Goal: Transaction & Acquisition: Purchase product/service

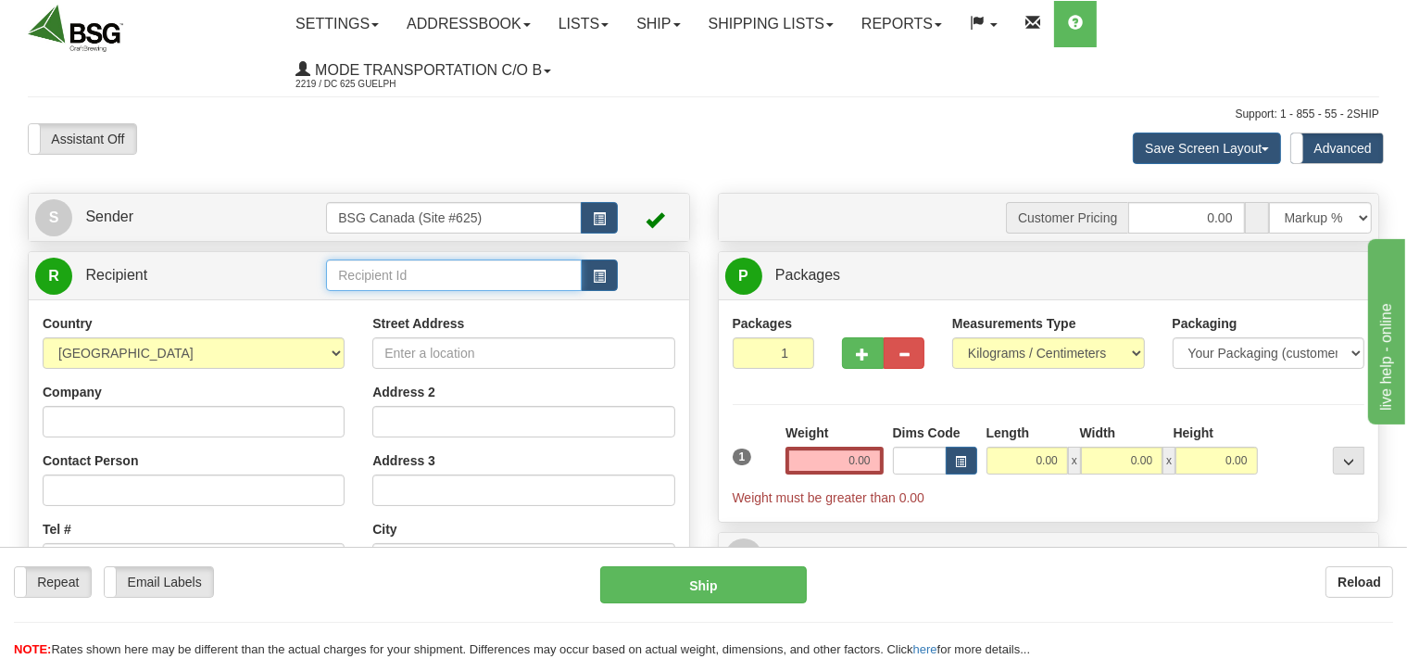
click at [384, 272] on input "text" at bounding box center [453, 275] width 255 height 32
drag, startPoint x: 376, startPoint y: 280, endPoint x: 365, endPoint y: 309, distance: 31.7
click at [373, 291] on input "text" at bounding box center [453, 275] width 255 height 32
click at [391, 274] on input "text" at bounding box center [453, 275] width 255 height 32
drag, startPoint x: 500, startPoint y: 274, endPoint x: 303, endPoint y: 299, distance: 198.9
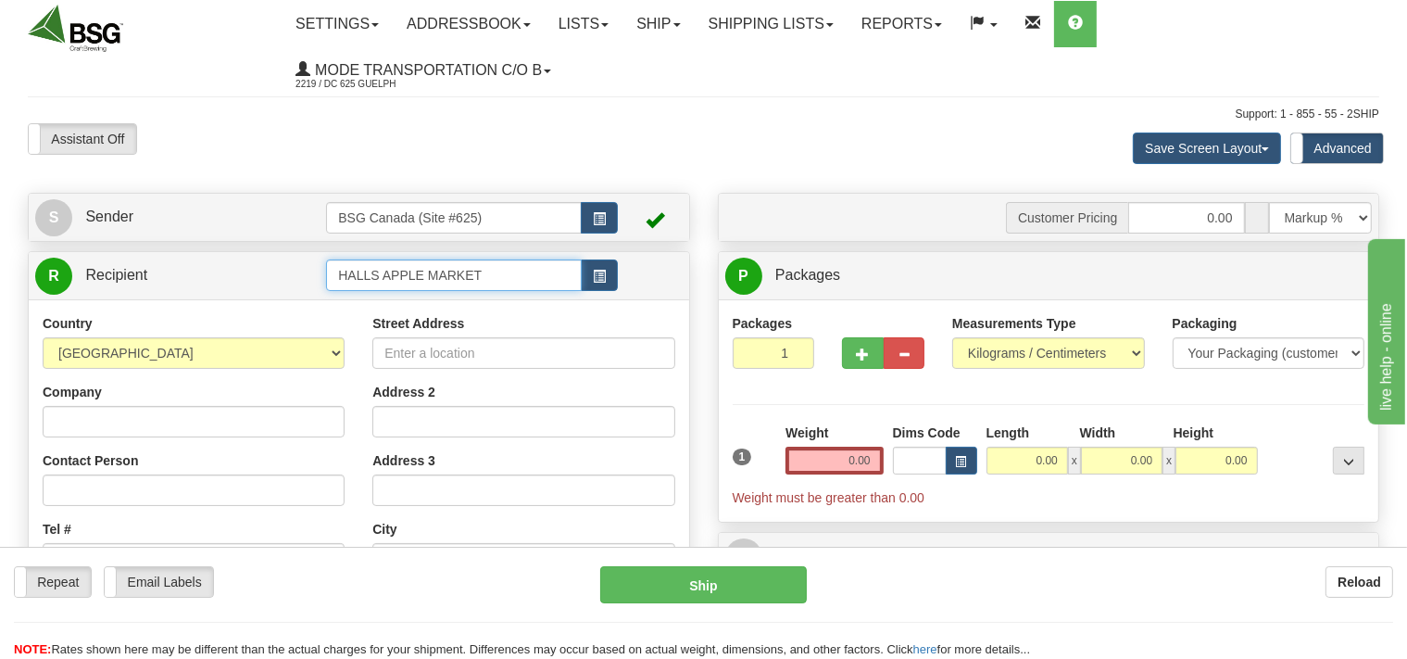
click at [326, 291] on input "HALLS APPLE MARKET" at bounding box center [453, 275] width 255 height 32
type input "HALLS APPLE MARKET"
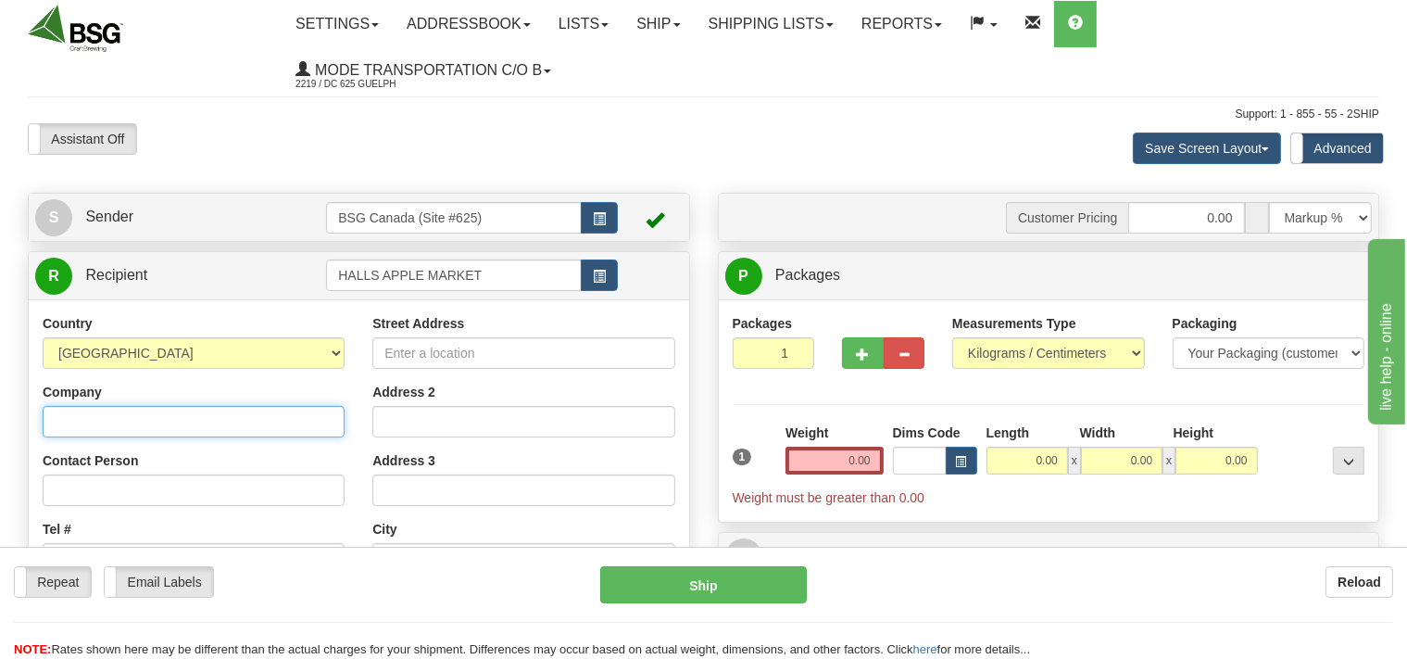
click at [227, 431] on input "Company" at bounding box center [194, 422] width 302 height 32
paste input "HALLS APPLE MARKET"
type input "HALLS APPLE MARKET"
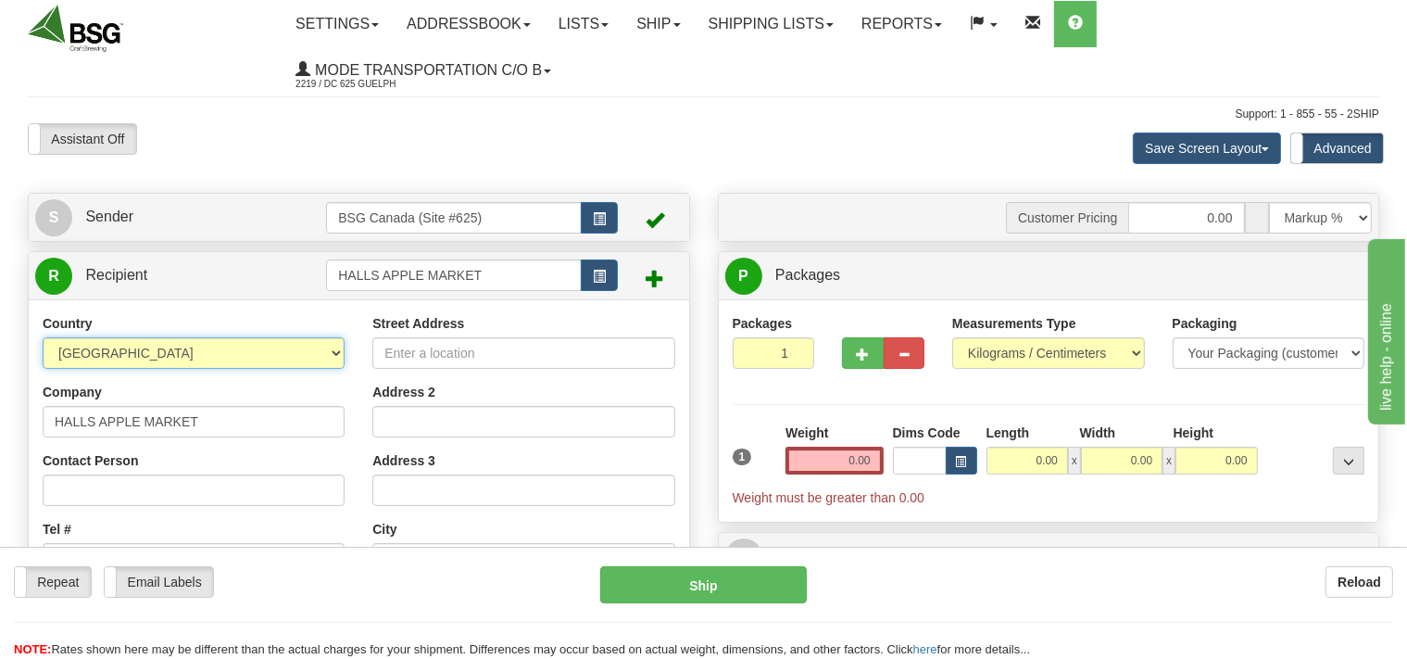
click at [43, 337] on select "AFGHANISTAN ALAND ISLANDS ALBANIA ALGERIA AMERICAN SAMOA ANDORRA ANGOLA ANGUILL…" at bounding box center [194, 353] width 302 height 32
select select "CA"
click option "[GEOGRAPHIC_DATA]" at bounding box center [0, 0] width 0 height 0
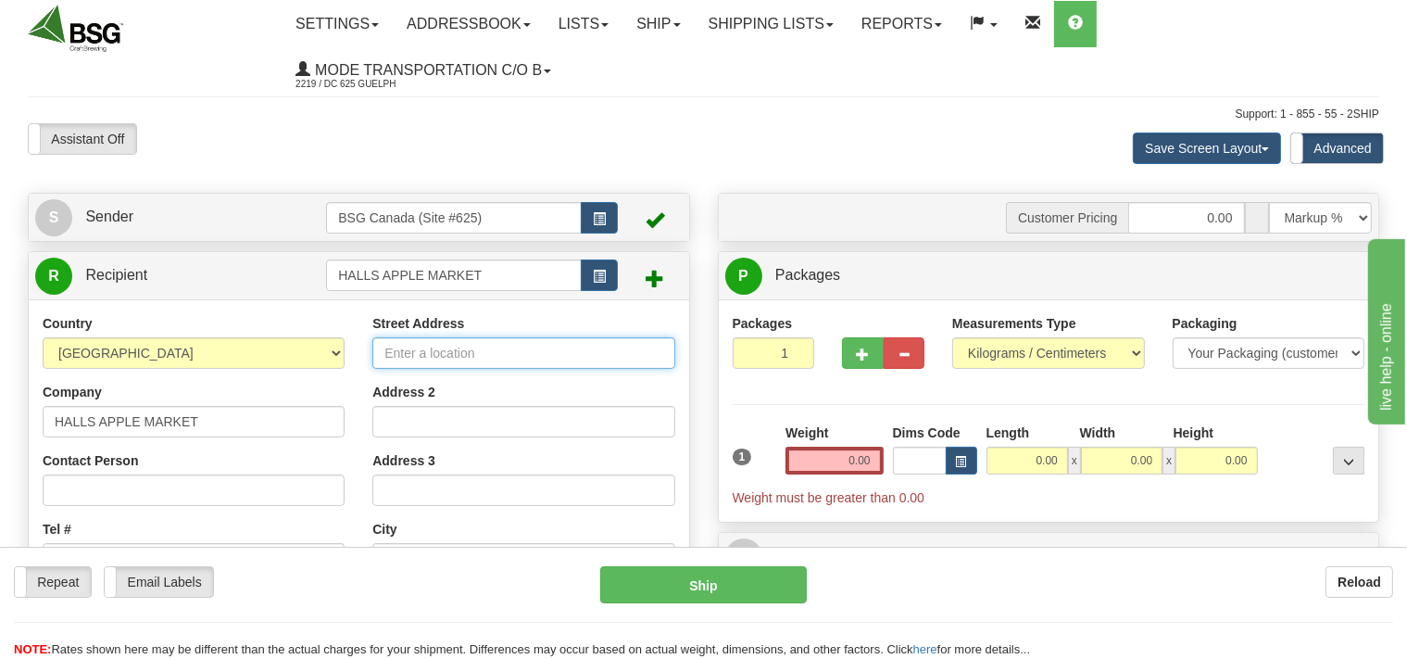
click at [398, 362] on input "Street Address" at bounding box center [523, 353] width 302 height 32
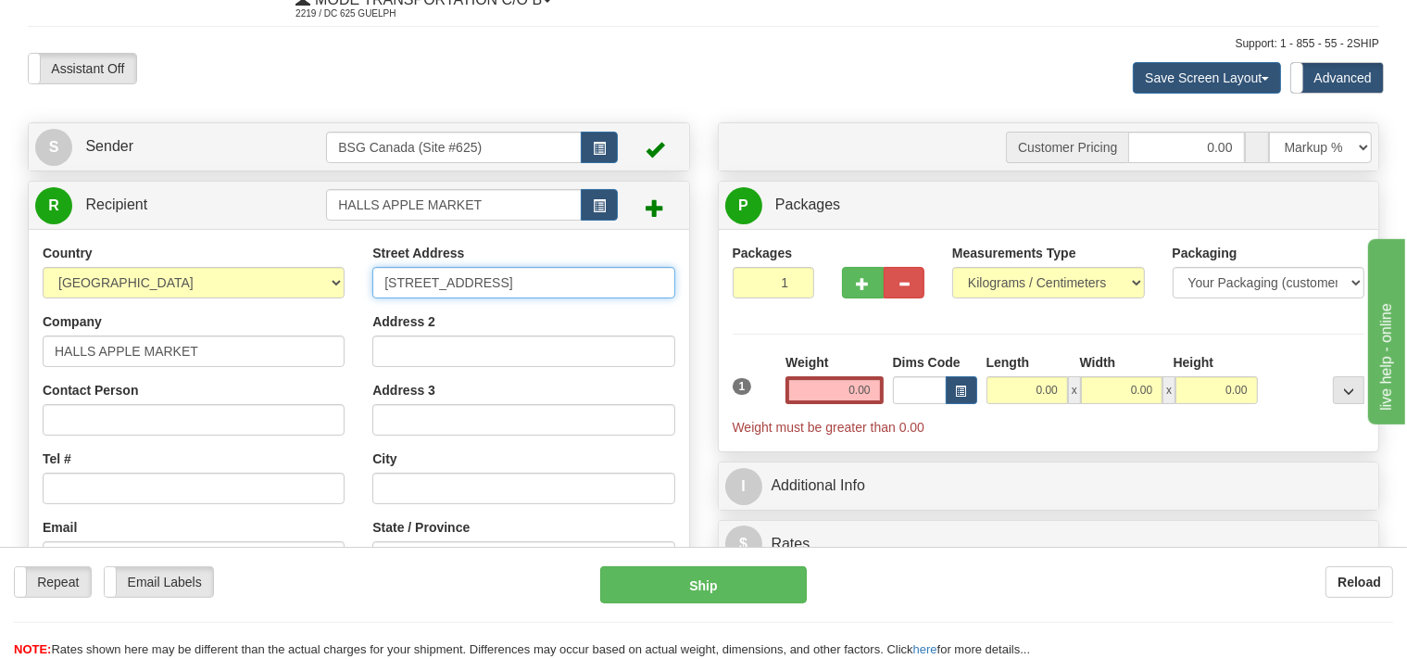
scroll to position [195, 0]
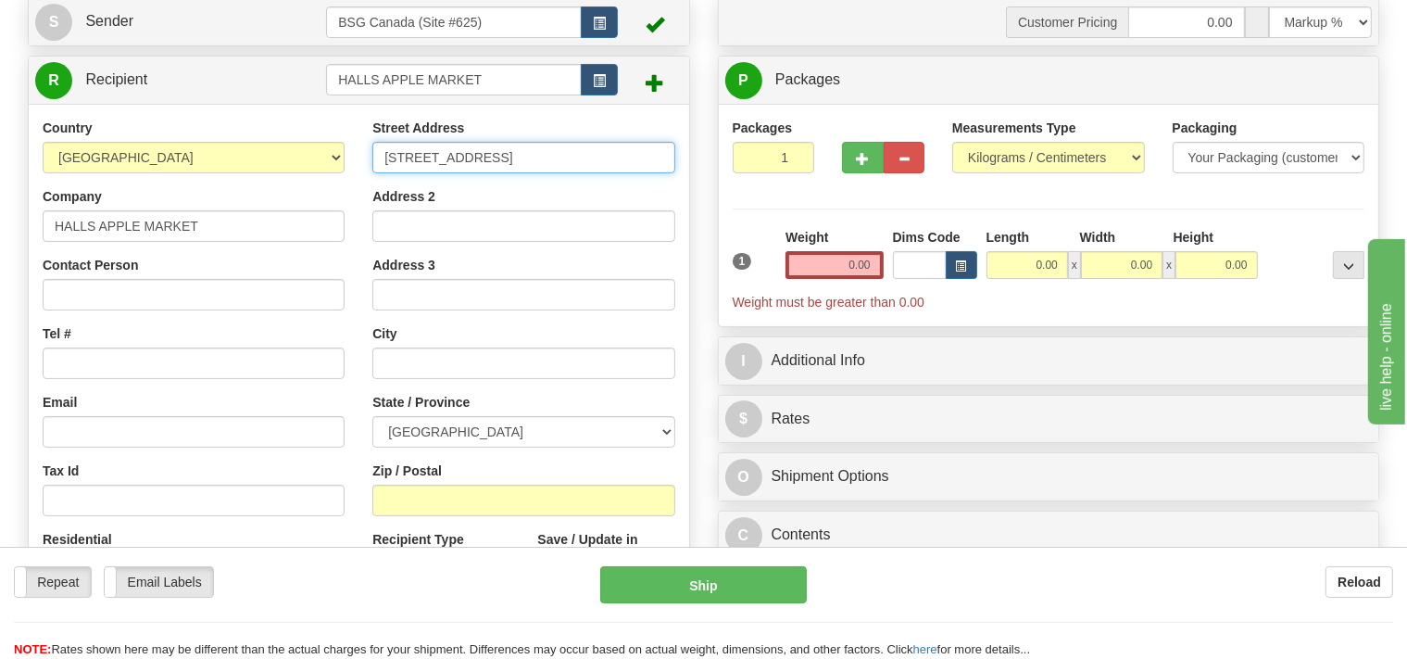
type input "2930 Second Concession Rd"
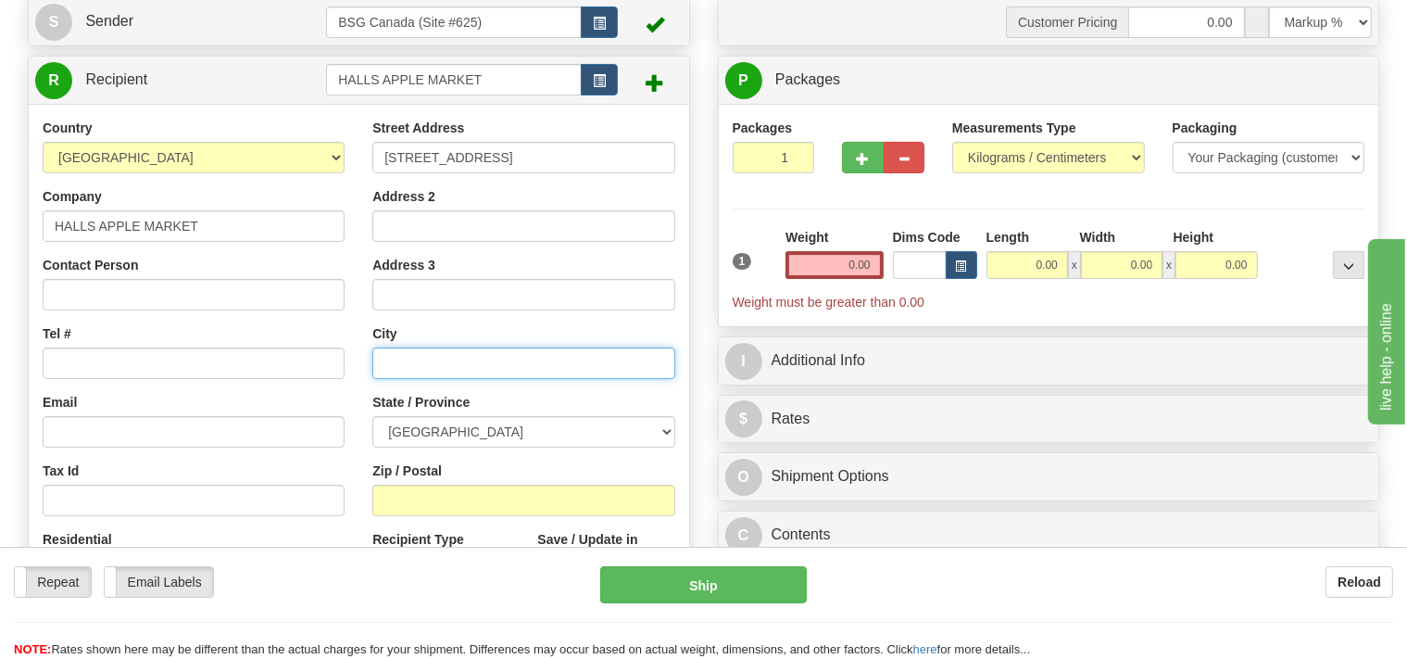
click at [434, 370] on input "text" at bounding box center [523, 363] width 302 height 32
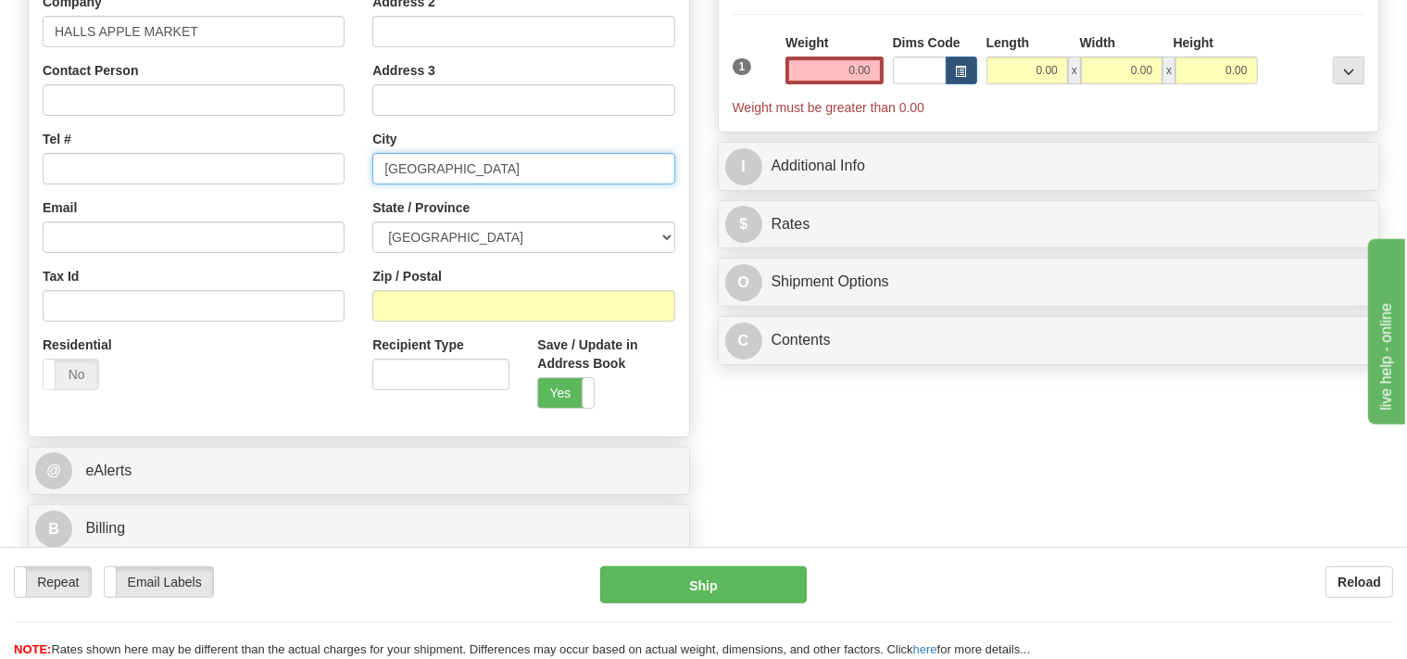
scroll to position [391, 0]
type input "Brockville"
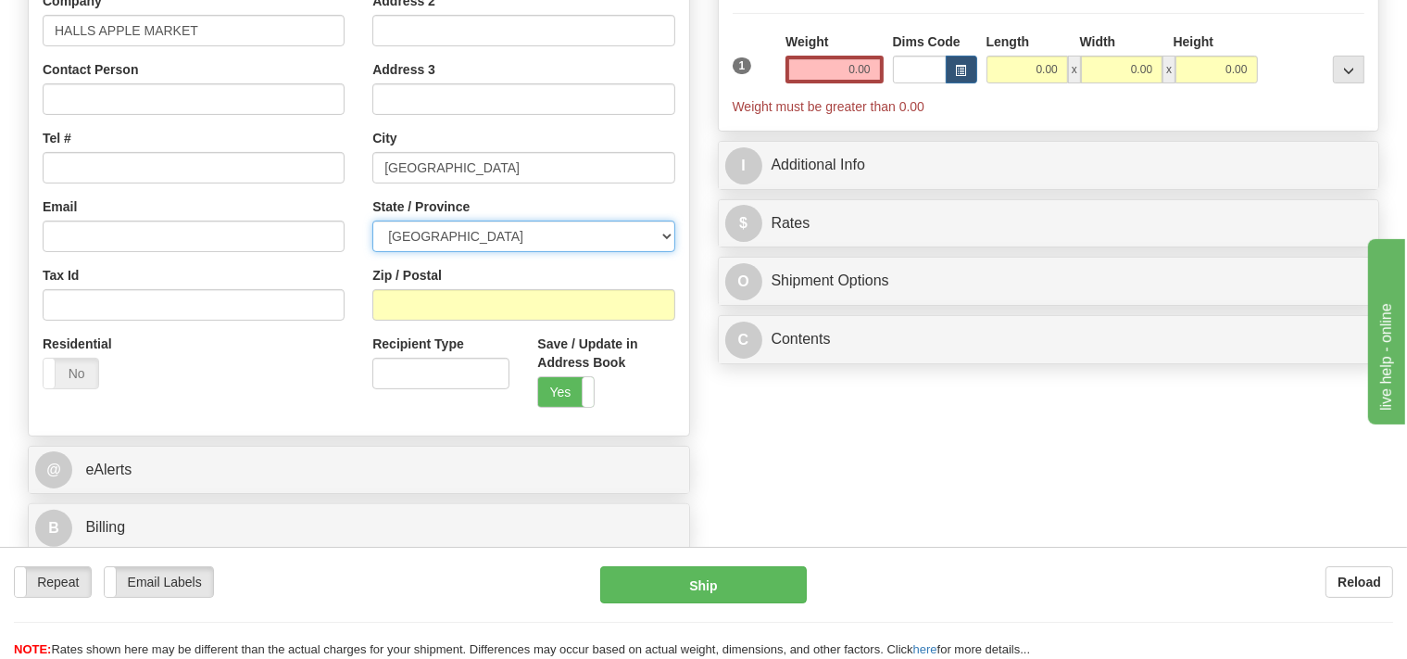
click at [372, 221] on select "ALBERTA BRITISH COLUMBIA MANITOBA NEW BRUNSWICK NEWFOUNDLAND NOVA SCOTIA NUNAVU…" at bounding box center [523, 237] width 302 height 32
select select "ON"
click option "[GEOGRAPHIC_DATA]" at bounding box center [0, 0] width 0 height 0
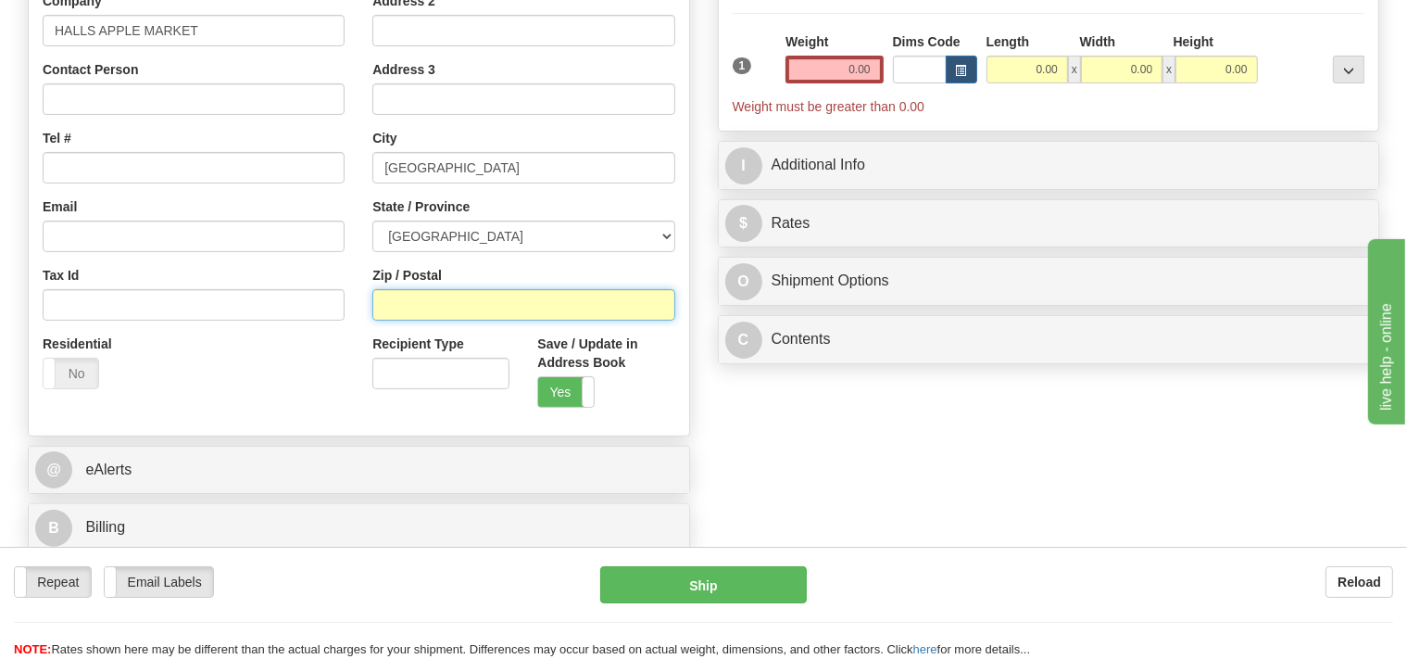
click at [456, 309] on input "Zip / Postal" at bounding box center [523, 305] width 302 height 32
type input "K6V 5T2"
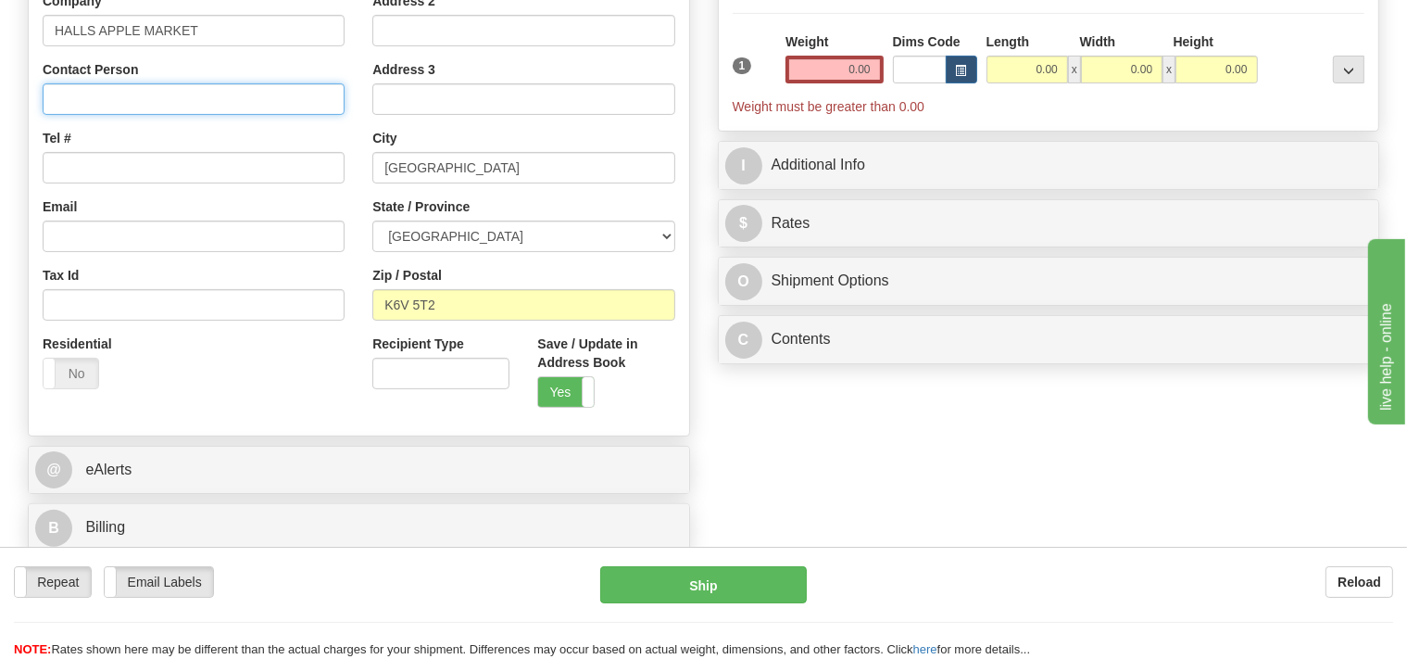
click at [136, 95] on input "Contact Person" at bounding box center [194, 99] width 302 height 32
type input "Matthew"
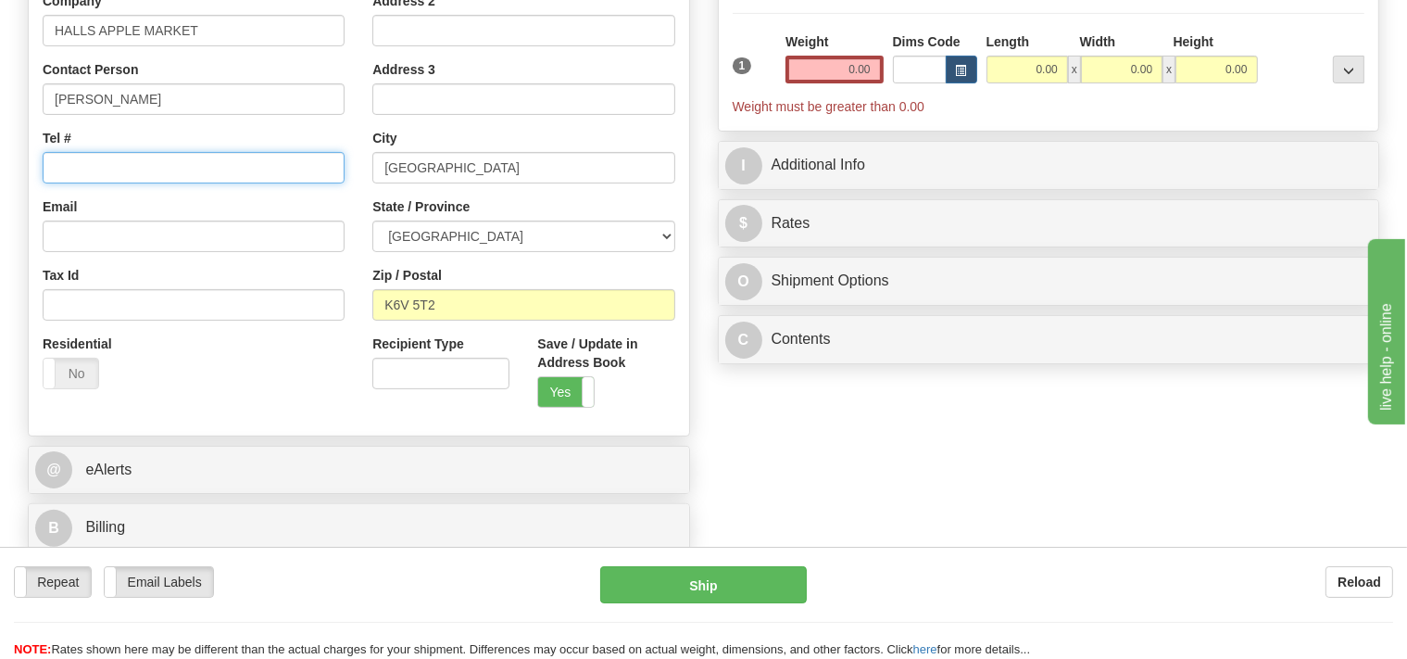
click at [128, 169] on input "Tel #" at bounding box center [194, 168] width 302 height 32
click at [101, 168] on input "613 2130009" at bounding box center [194, 168] width 302 height 32
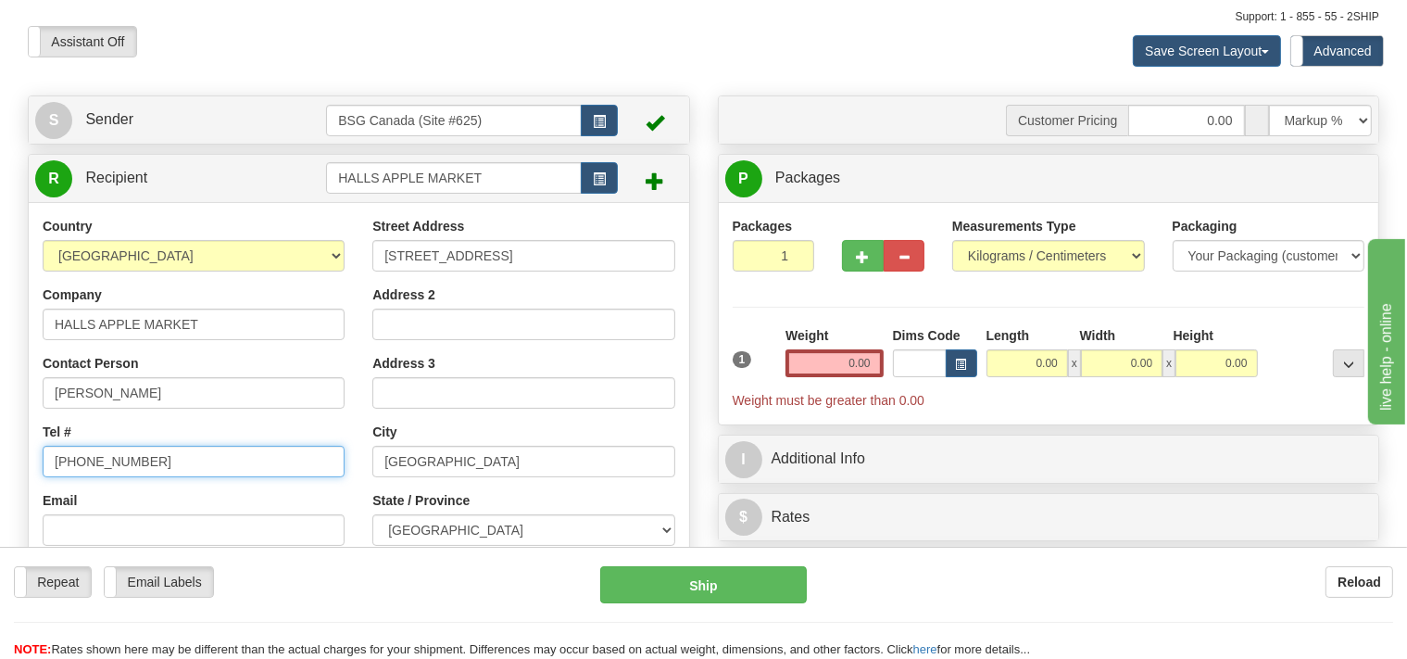
type input "613 213 0009"
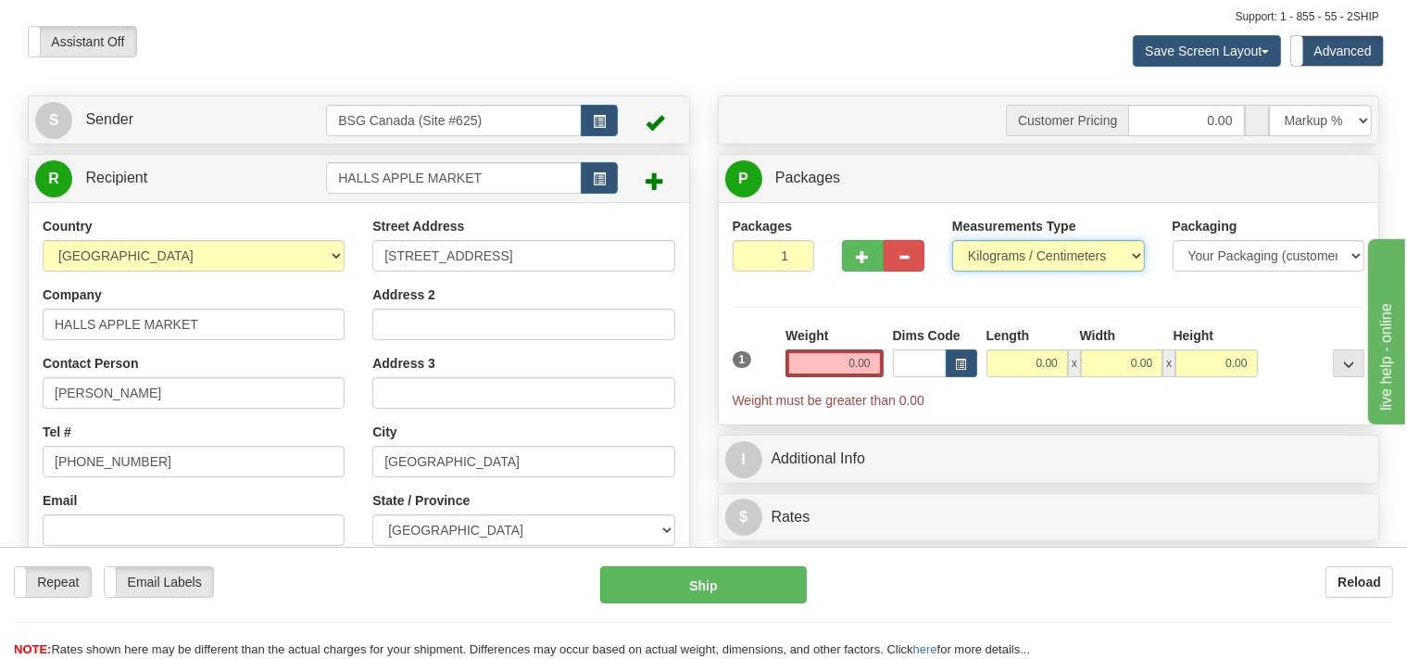
click at [952, 240] on select "Pounds / Inches Kilograms / Centimeters" at bounding box center [1048, 256] width 193 height 32
select select "0"
click option "Pounds / Inches" at bounding box center [0, 0] width 0 height 0
click at [796, 253] on input "2" at bounding box center [774, 256] width 82 height 32
click at [796, 253] on input "3" at bounding box center [774, 256] width 82 height 32
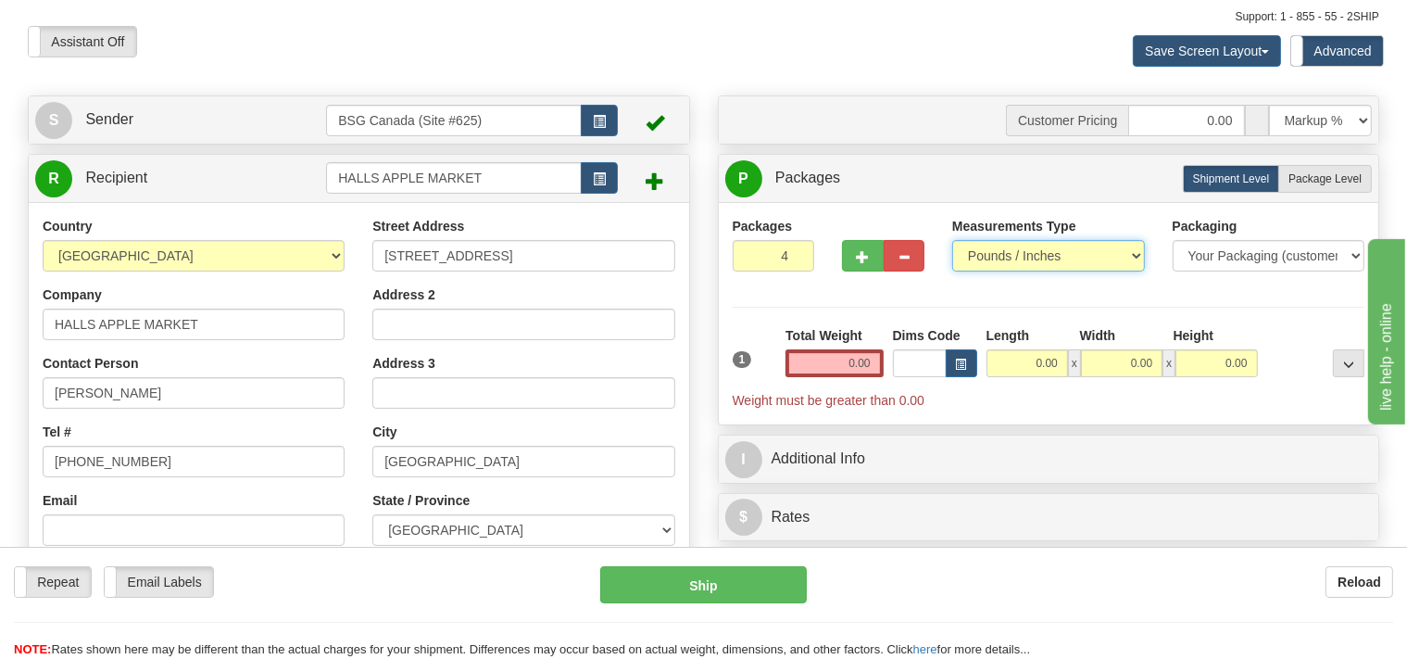
click at [796, 252] on input "4" at bounding box center [774, 256] width 82 height 32
click at [796, 252] on input "5" at bounding box center [774, 256] width 82 height 32
type input "6"
click at [796, 252] on input "6" at bounding box center [774, 256] width 82 height 32
click at [837, 361] on input "0.00" at bounding box center [834, 363] width 97 height 28
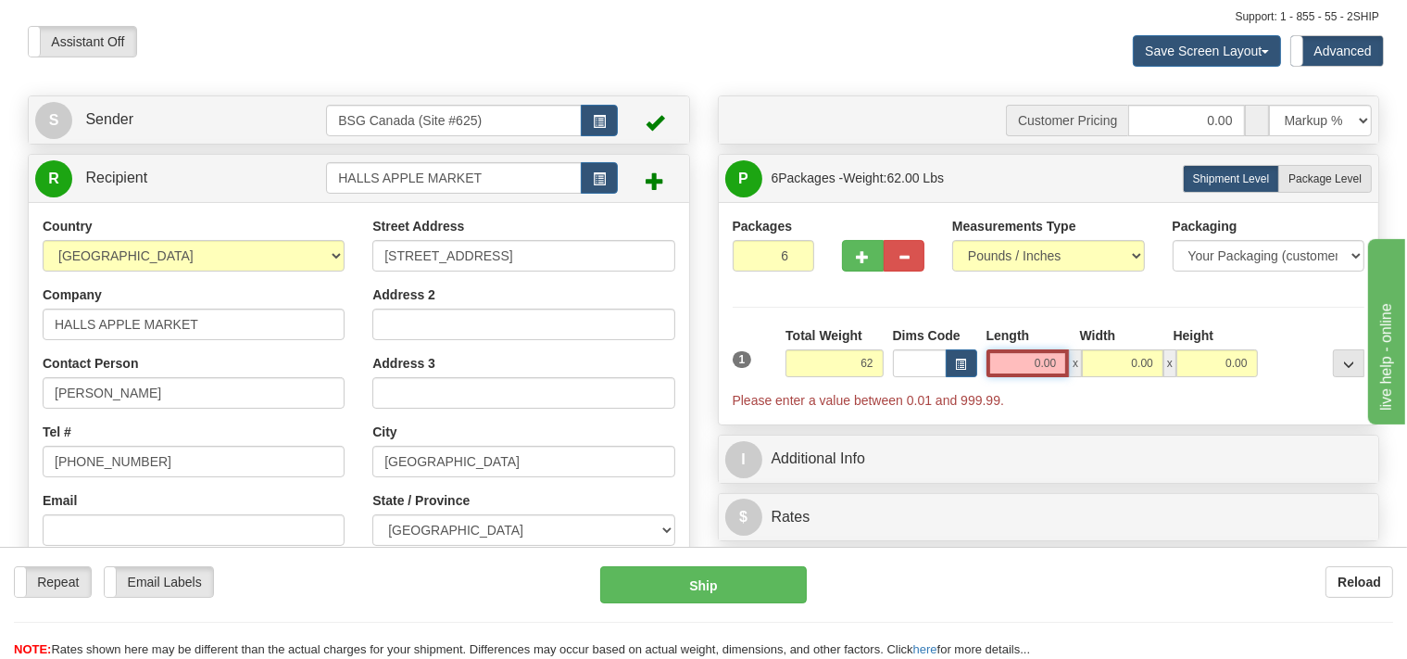
type input "62.00"
click at [1025, 365] on input "0.00" at bounding box center [1028, 363] width 83 height 28
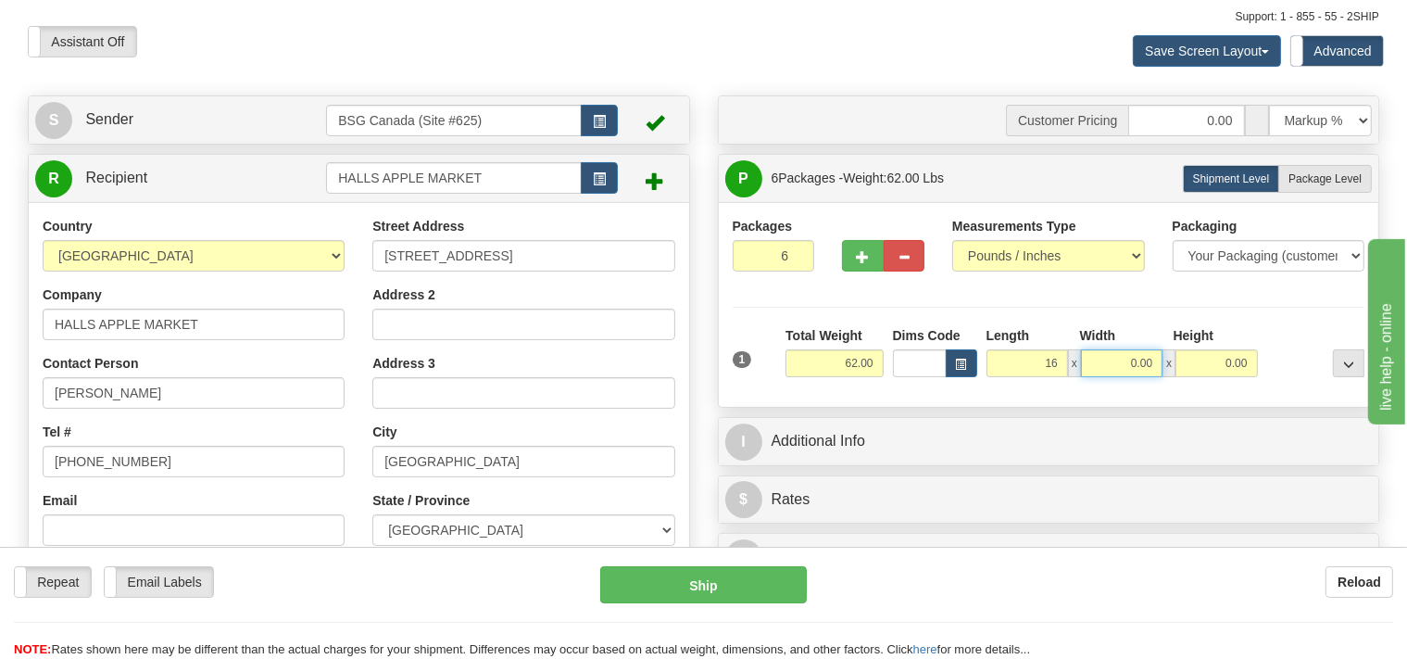
type input "16.00"
click at [1099, 352] on input "0.00" at bounding box center [1122, 363] width 82 height 28
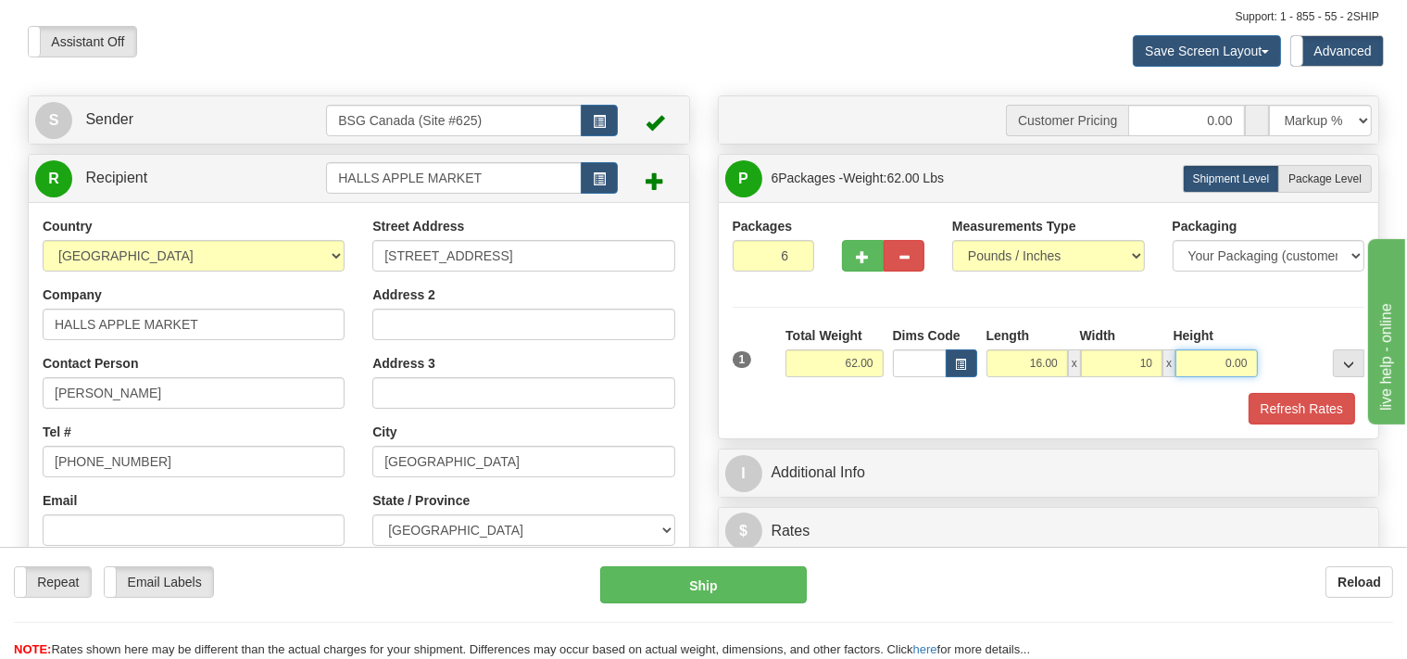
type input "10.00"
click at [1202, 361] on input "0.00" at bounding box center [1217, 363] width 82 height 28
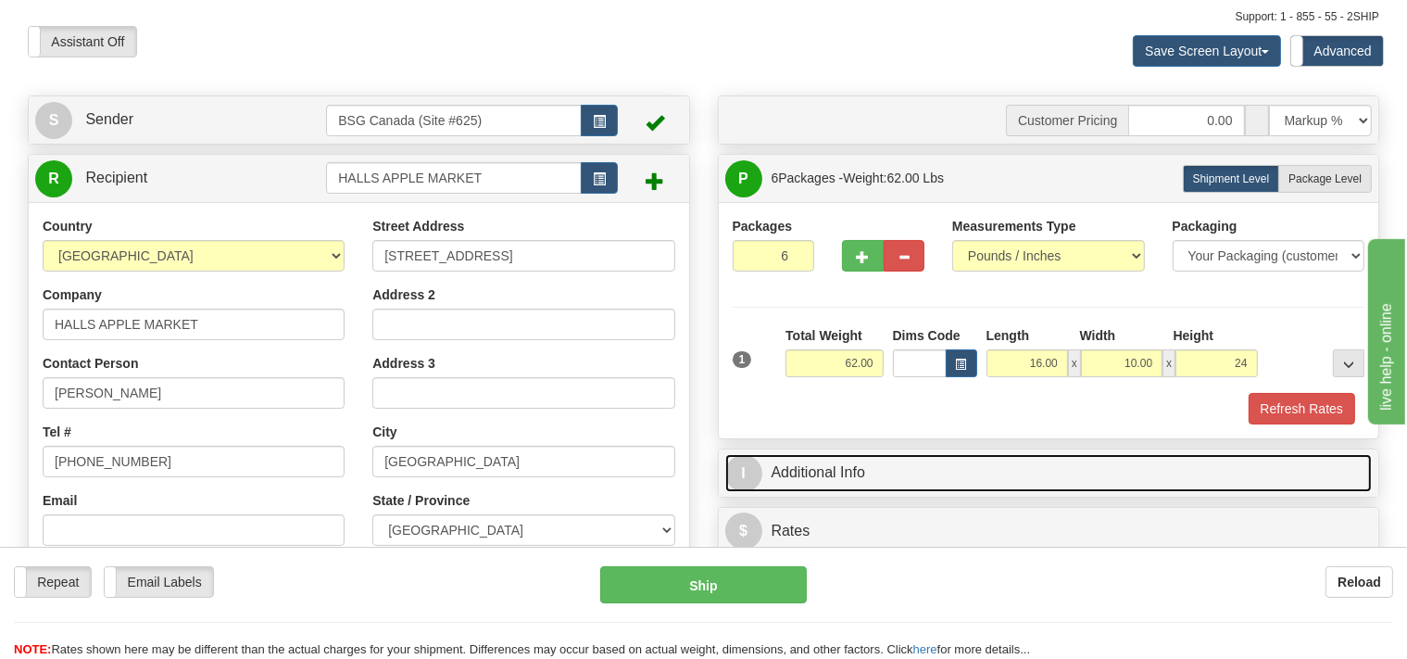
type input "24.00"
click at [822, 469] on link "I Additional Info" at bounding box center [1049, 473] width 648 height 38
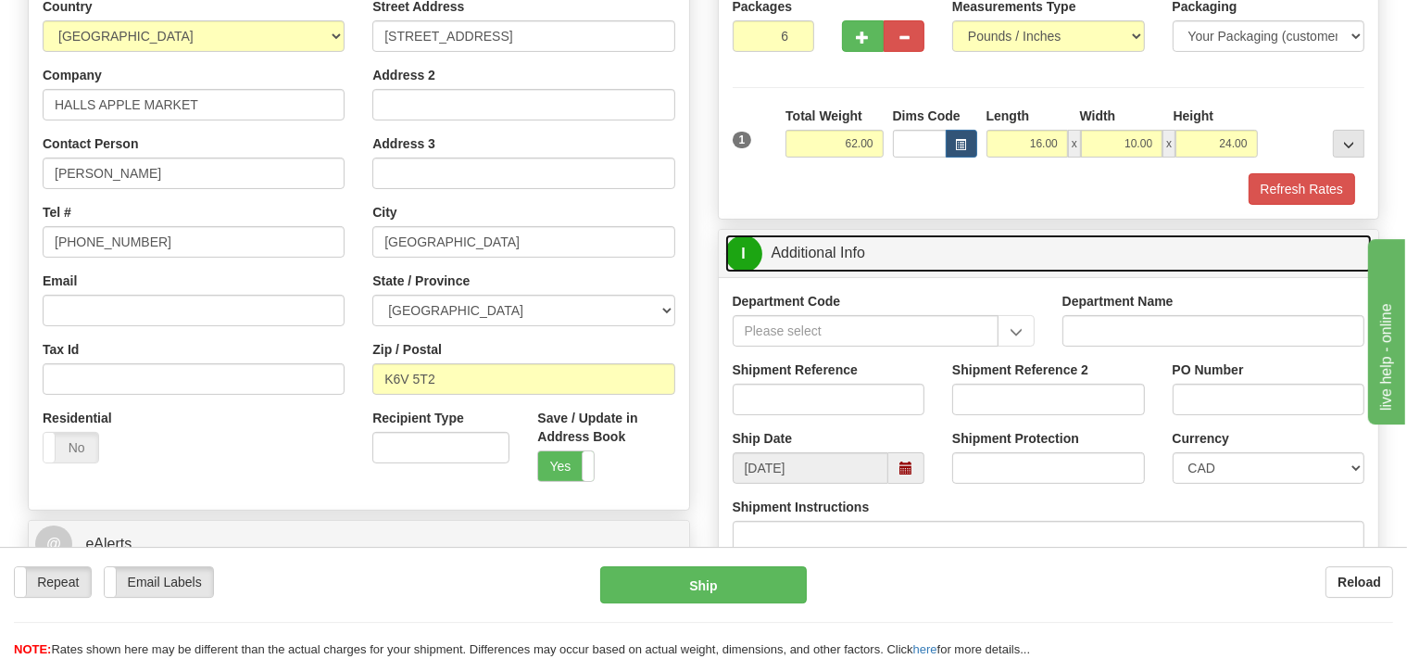
scroll to position [391, 0]
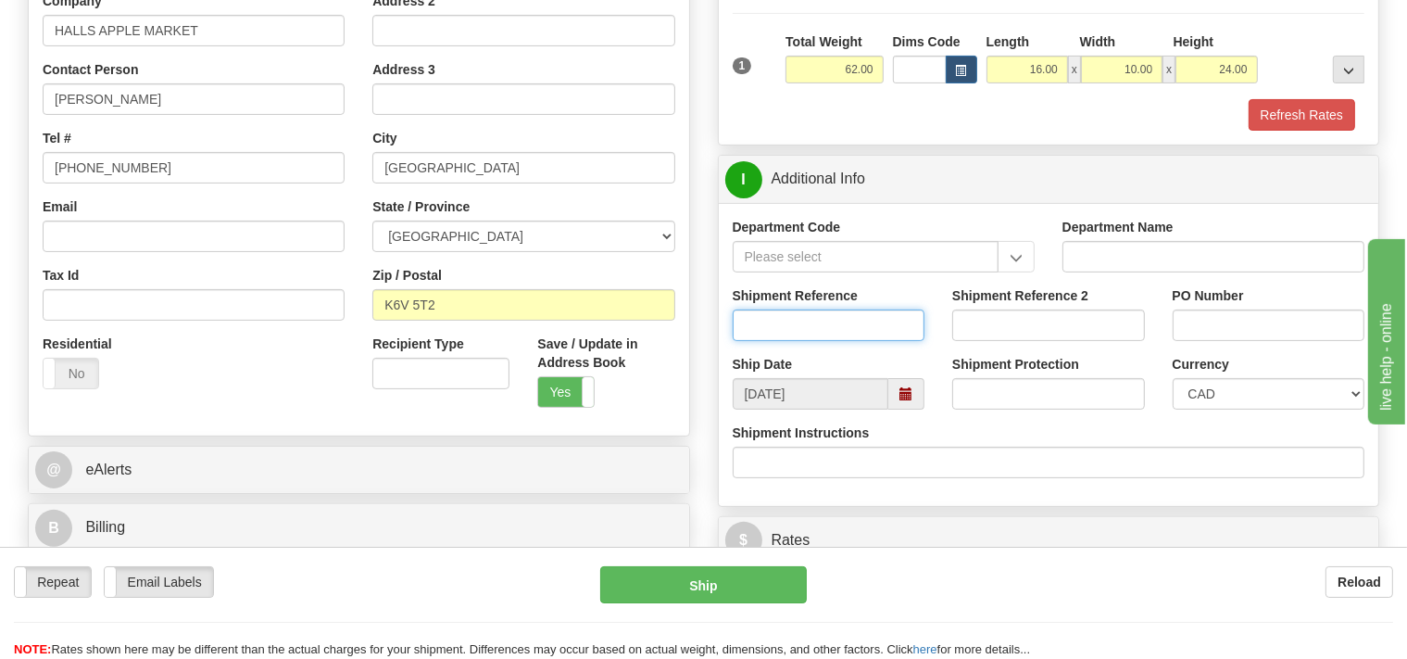
click at [803, 334] on input "Shipment Reference" at bounding box center [829, 325] width 193 height 32
type input "SO170-150865"
click at [1271, 116] on button "Refresh Rates" at bounding box center [1302, 115] width 107 height 32
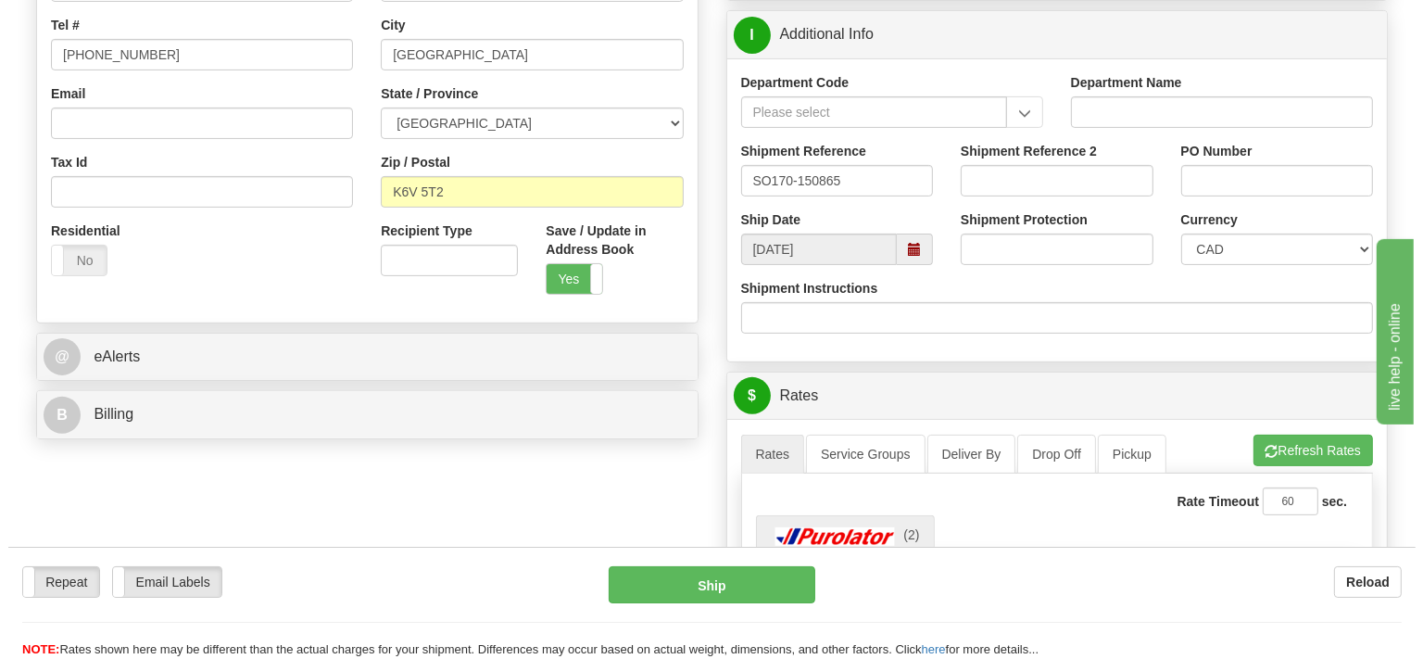
scroll to position [685, 0]
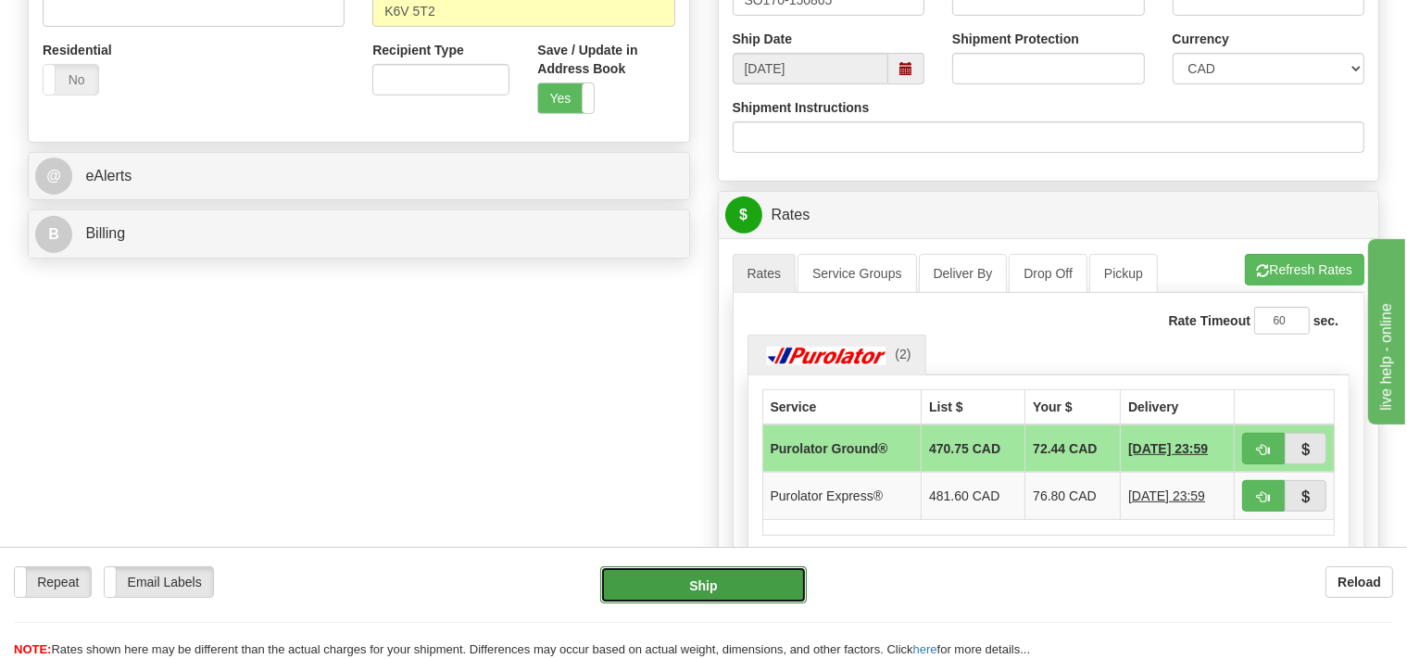
click at [750, 574] on button "Ship" at bounding box center [703, 584] width 207 height 37
type input "260"
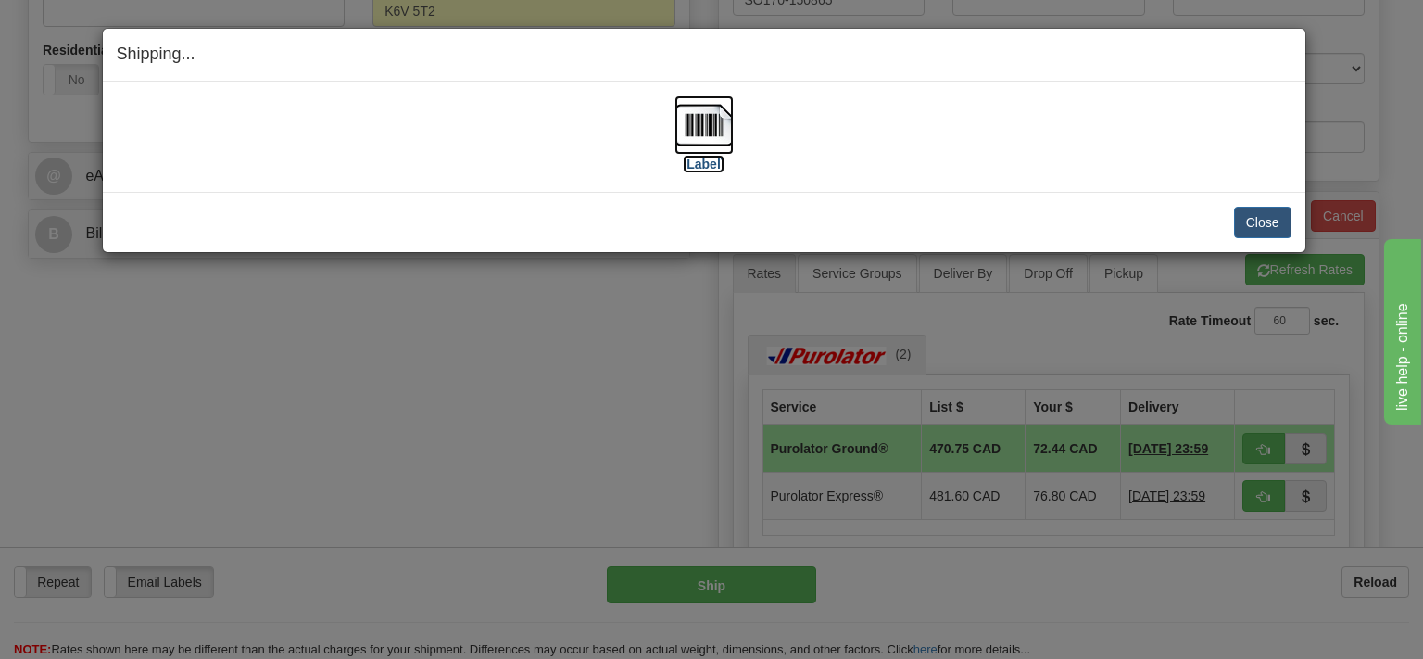
click at [718, 144] on img at bounding box center [703, 124] width 59 height 59
